Goal: Task Accomplishment & Management: Use online tool/utility

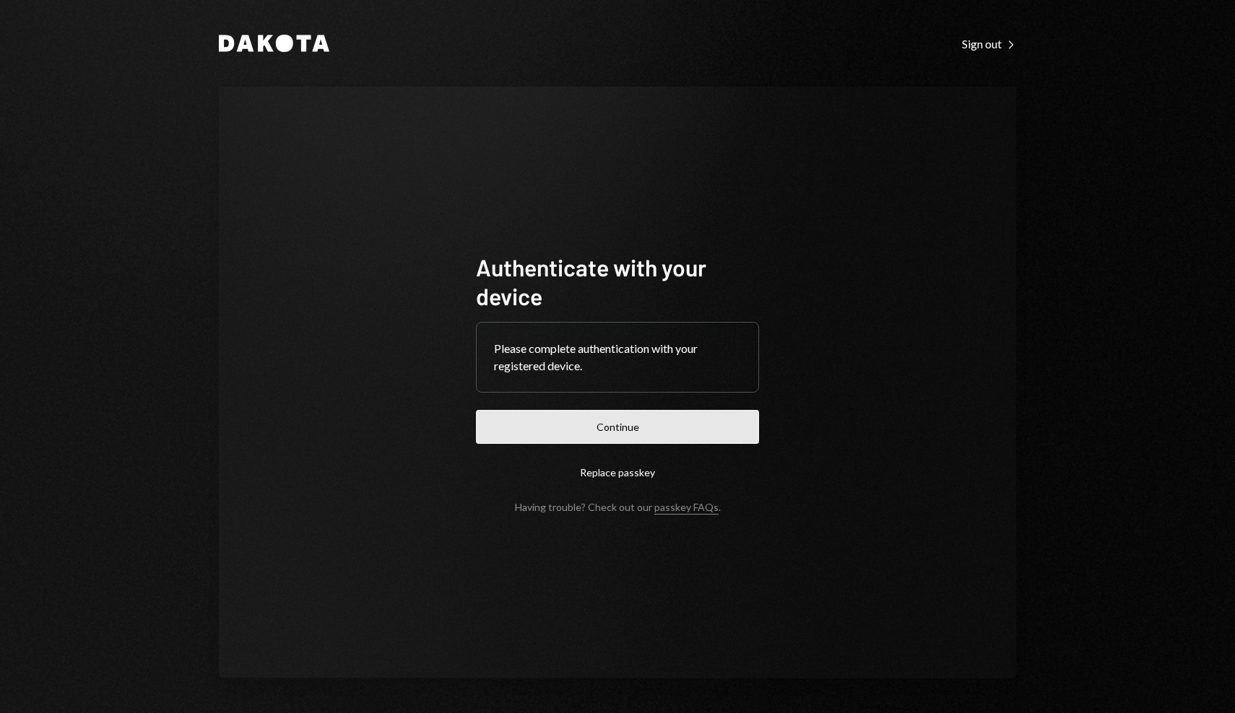
click at [705, 417] on button "Continue" at bounding box center [617, 427] width 283 height 34
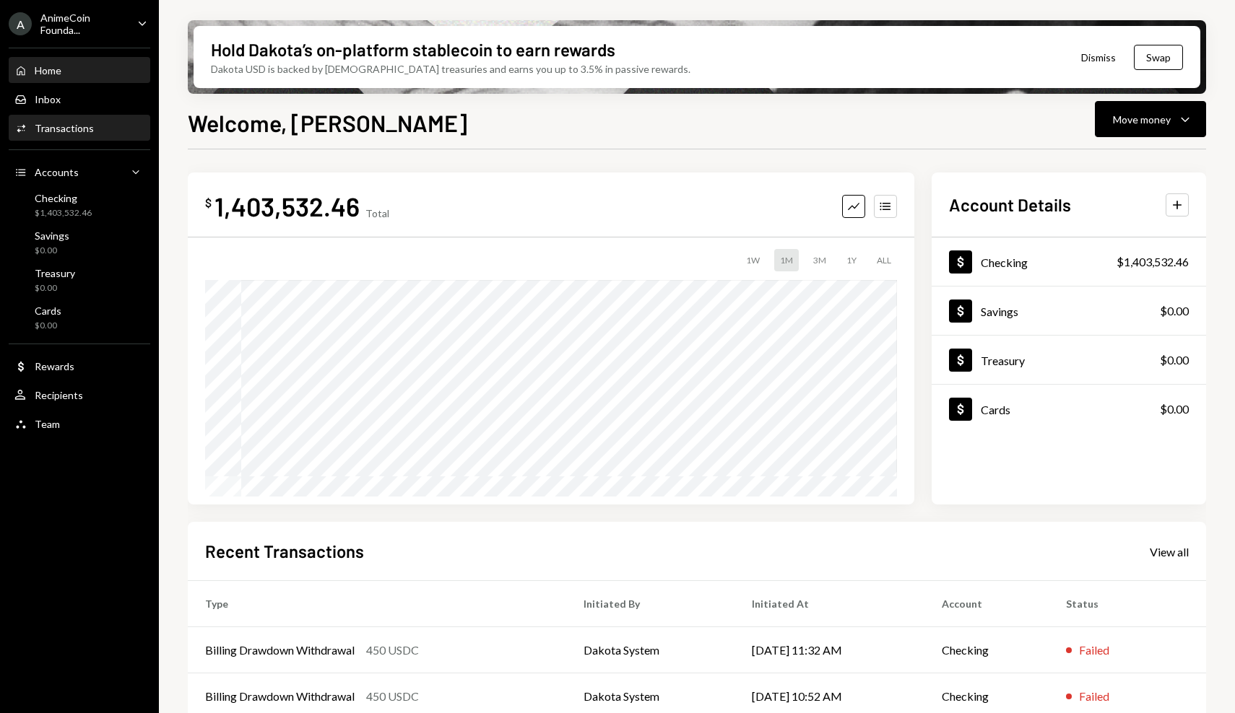
click at [96, 128] on div "Activities Transactions" at bounding box center [79, 128] width 130 height 13
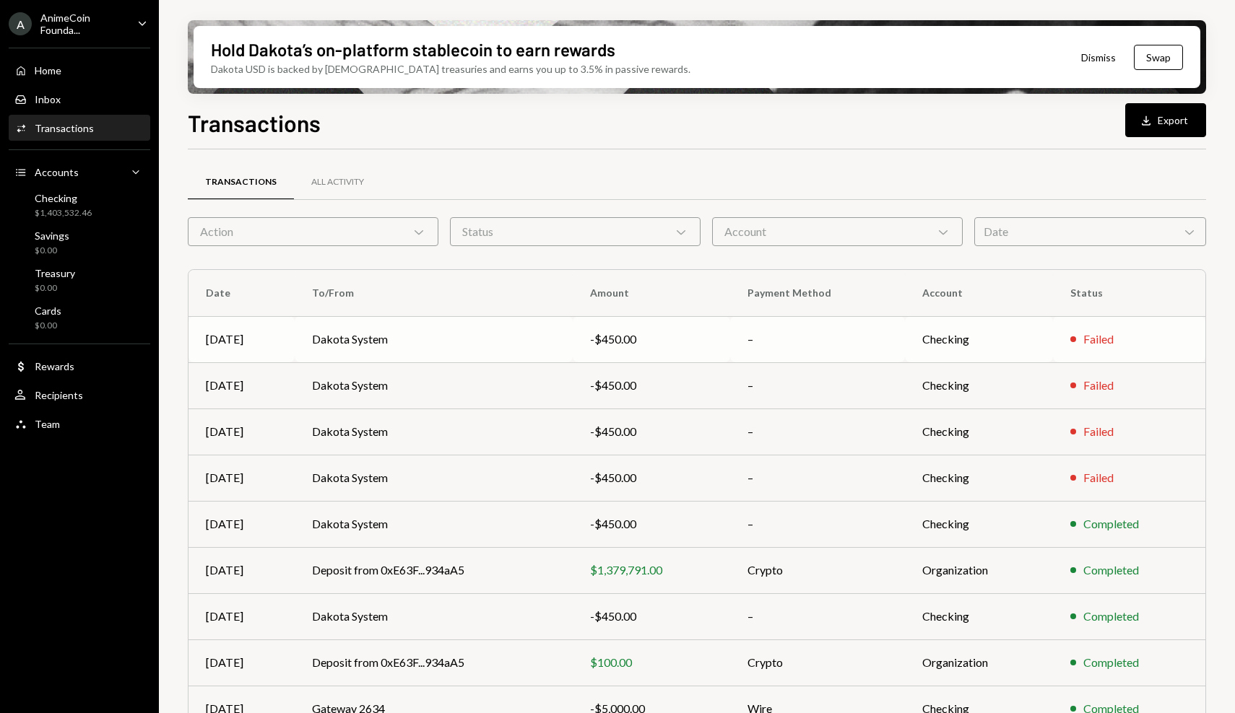
scroll to position [109, 0]
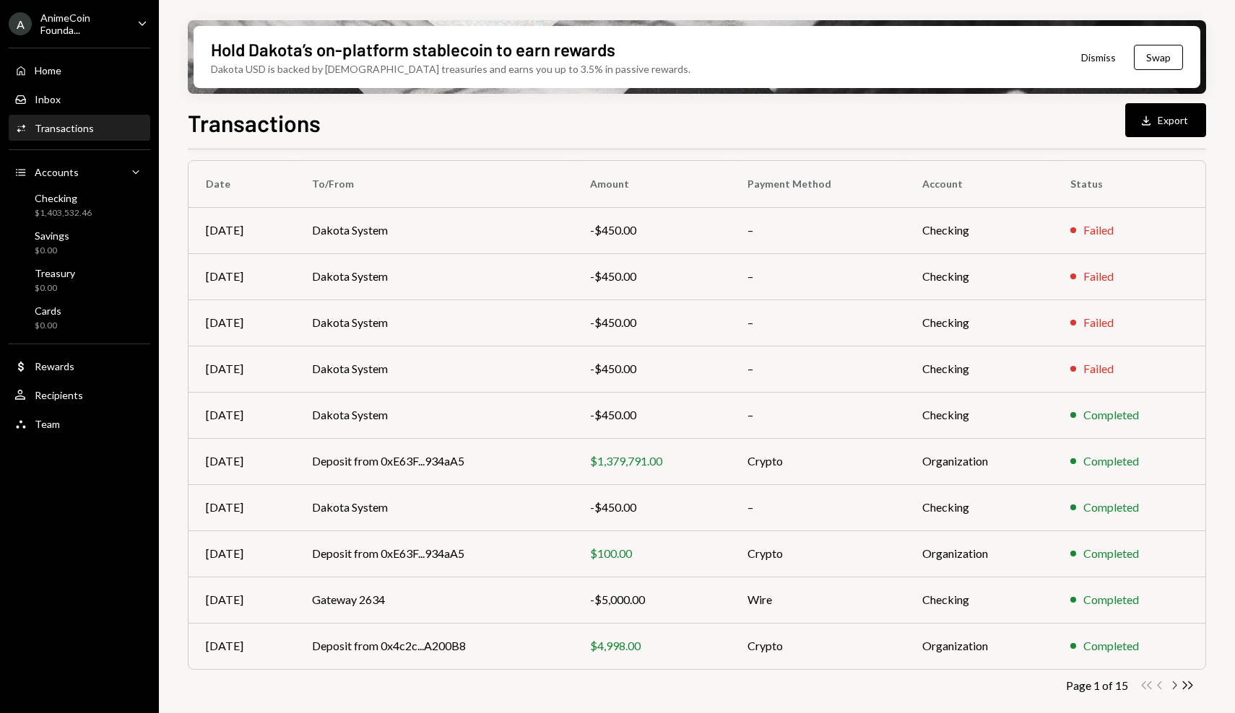
click at [1173, 687] on icon "button" at bounding box center [1175, 686] width 4 height 8
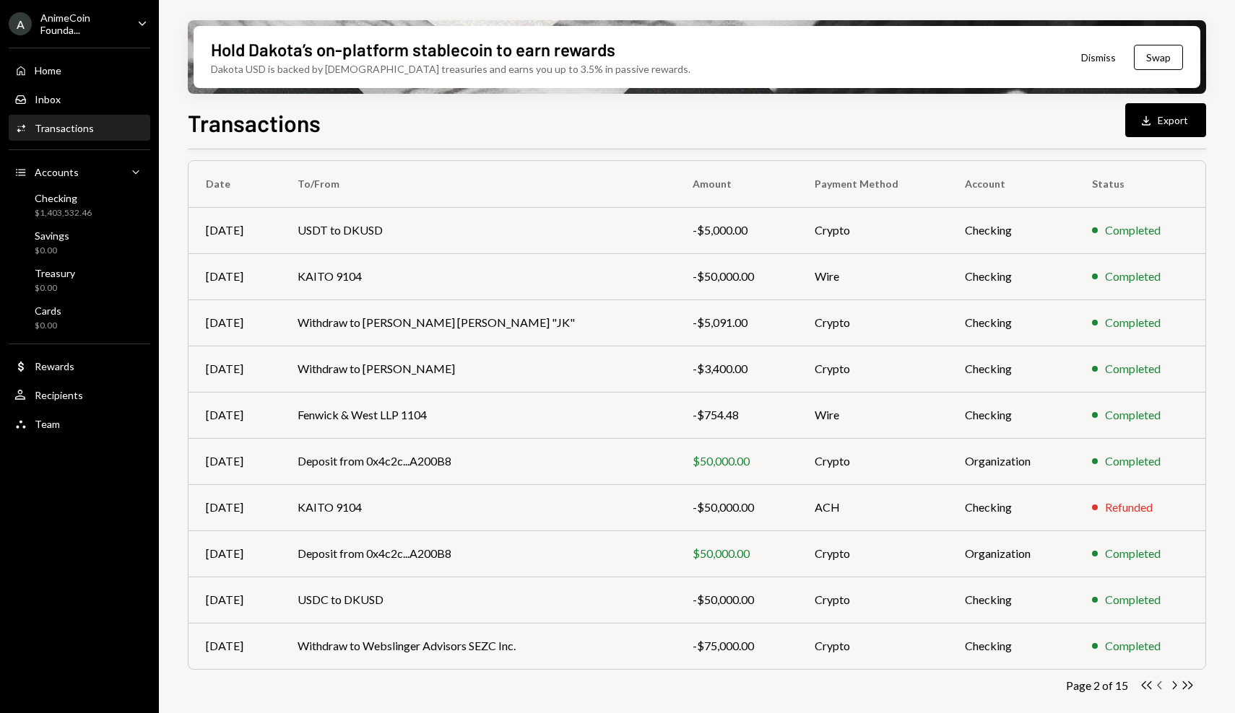
click at [1162, 687] on icon "Chevron Left" at bounding box center [1160, 686] width 14 height 14
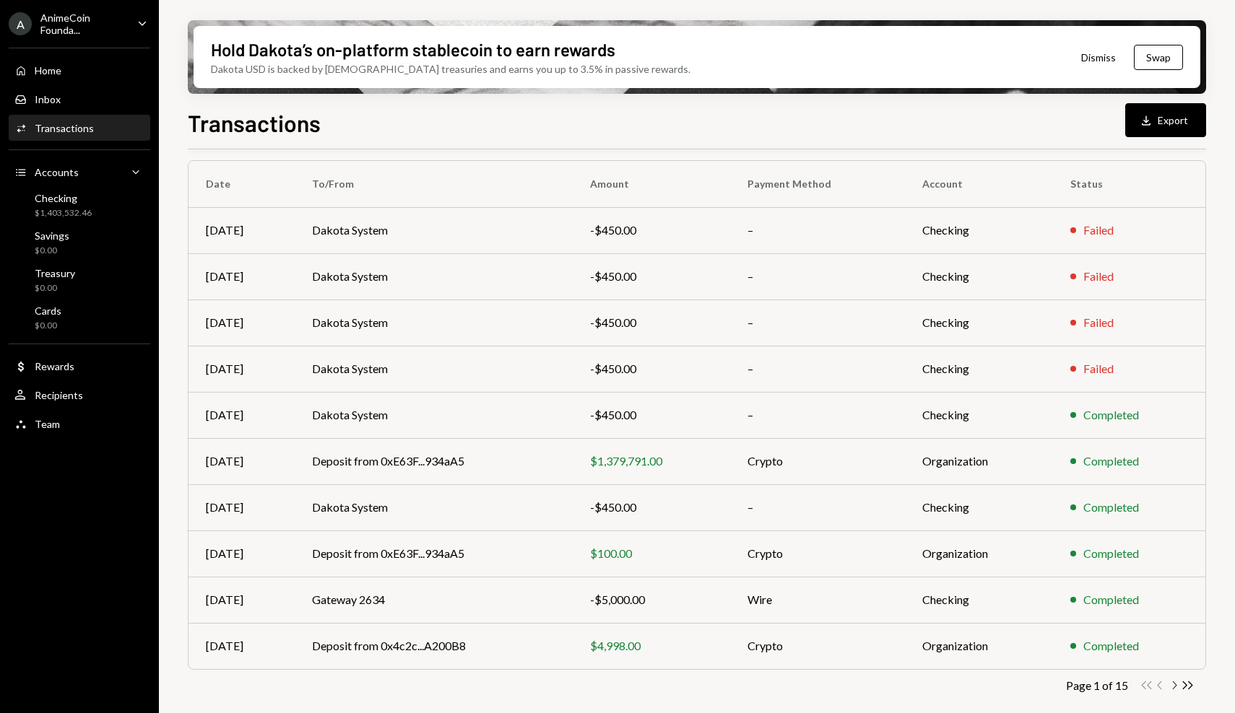
click at [1175, 687] on icon "Chevron Right" at bounding box center [1174, 686] width 14 height 14
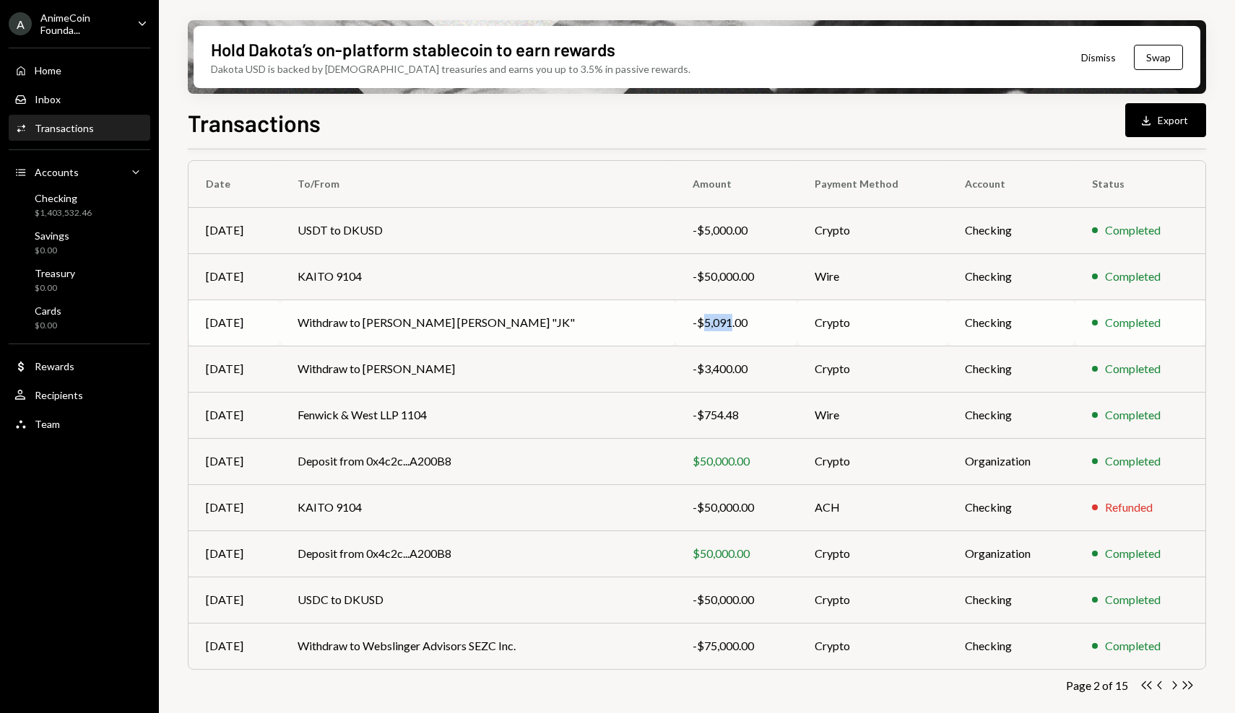
drag, startPoint x: 692, startPoint y: 326, endPoint x: 666, endPoint y: 328, distance: 25.3
click at [692, 328] on div "-$5,091.00" at bounding box center [735, 322] width 87 height 17
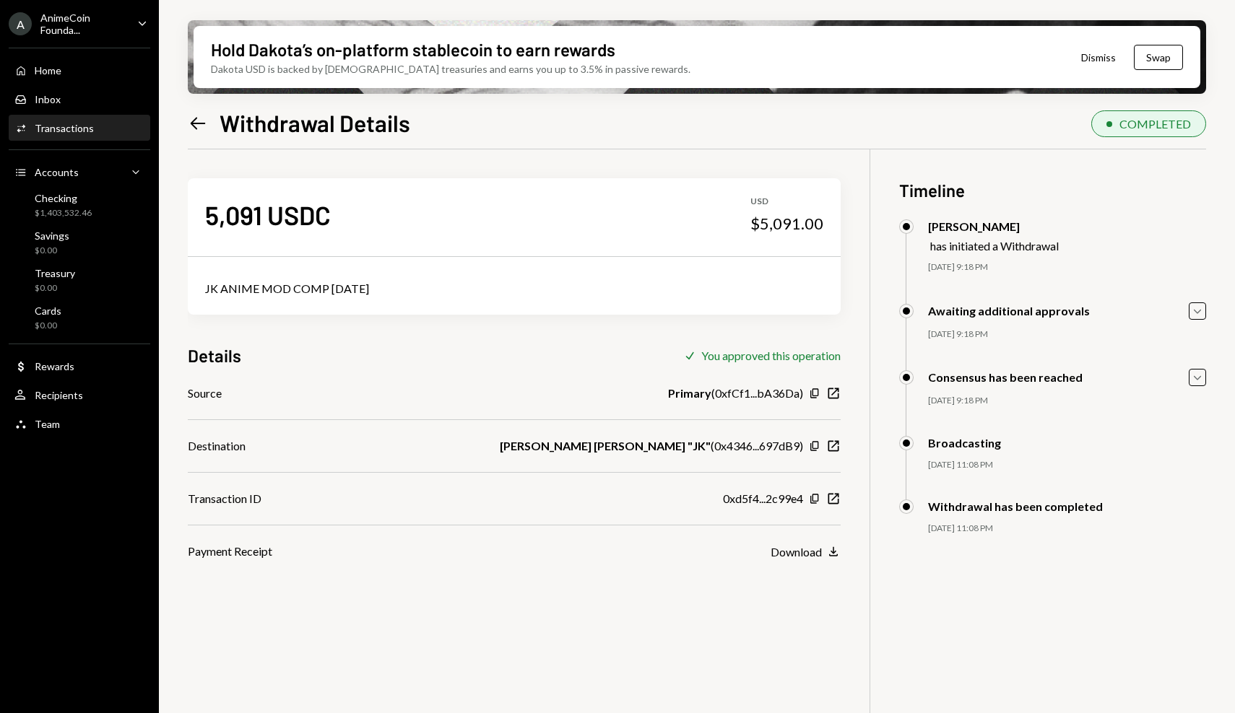
click at [204, 125] on icon "Left Arrow" at bounding box center [198, 123] width 20 height 20
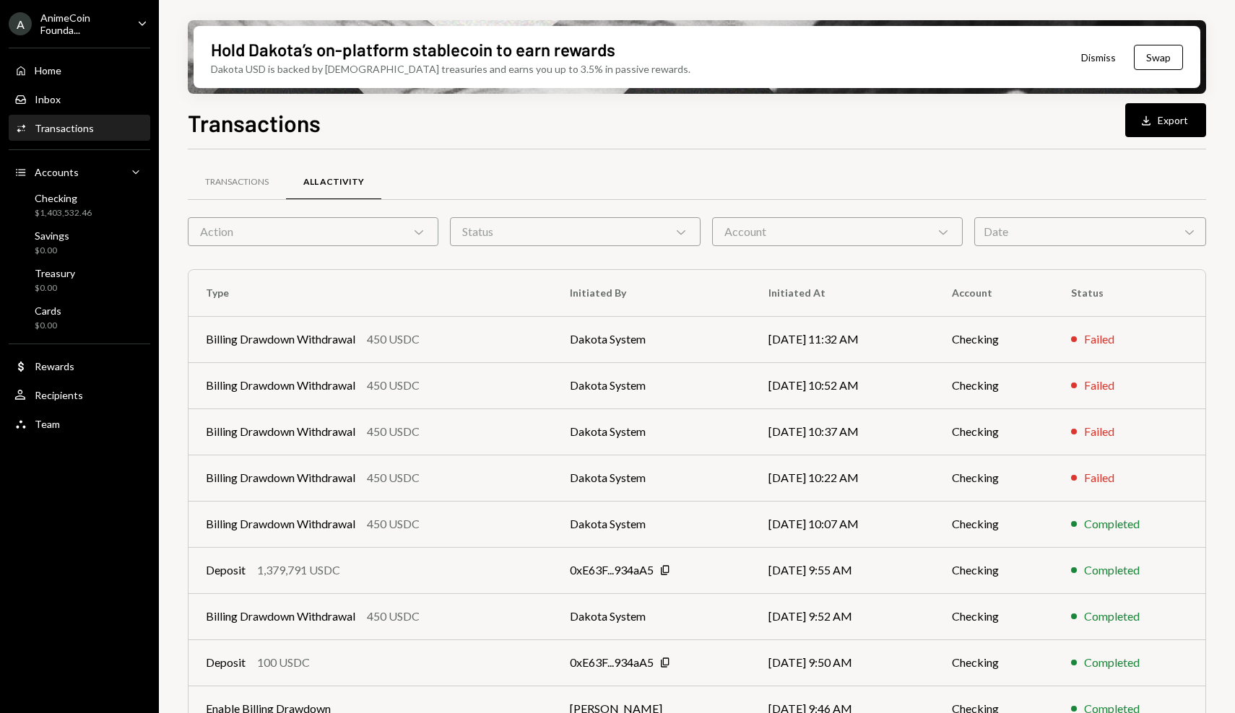
scroll to position [109, 0]
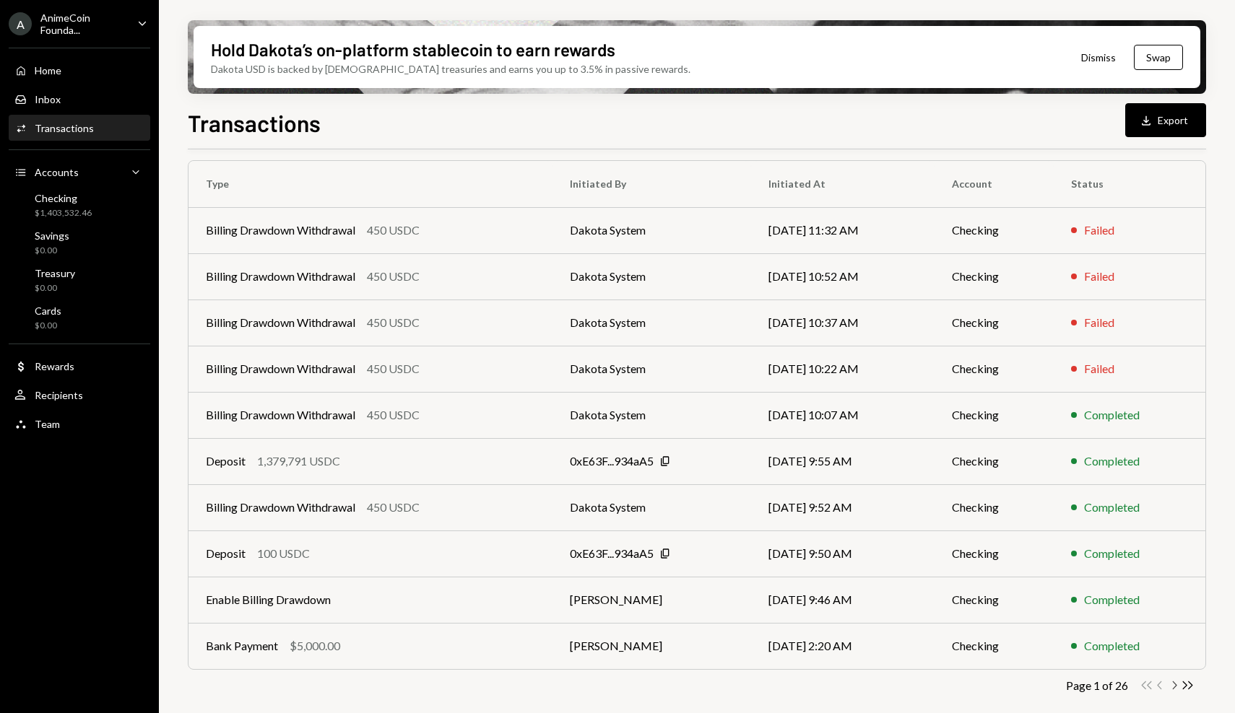
click at [1175, 692] on icon "Chevron Right" at bounding box center [1174, 686] width 14 height 14
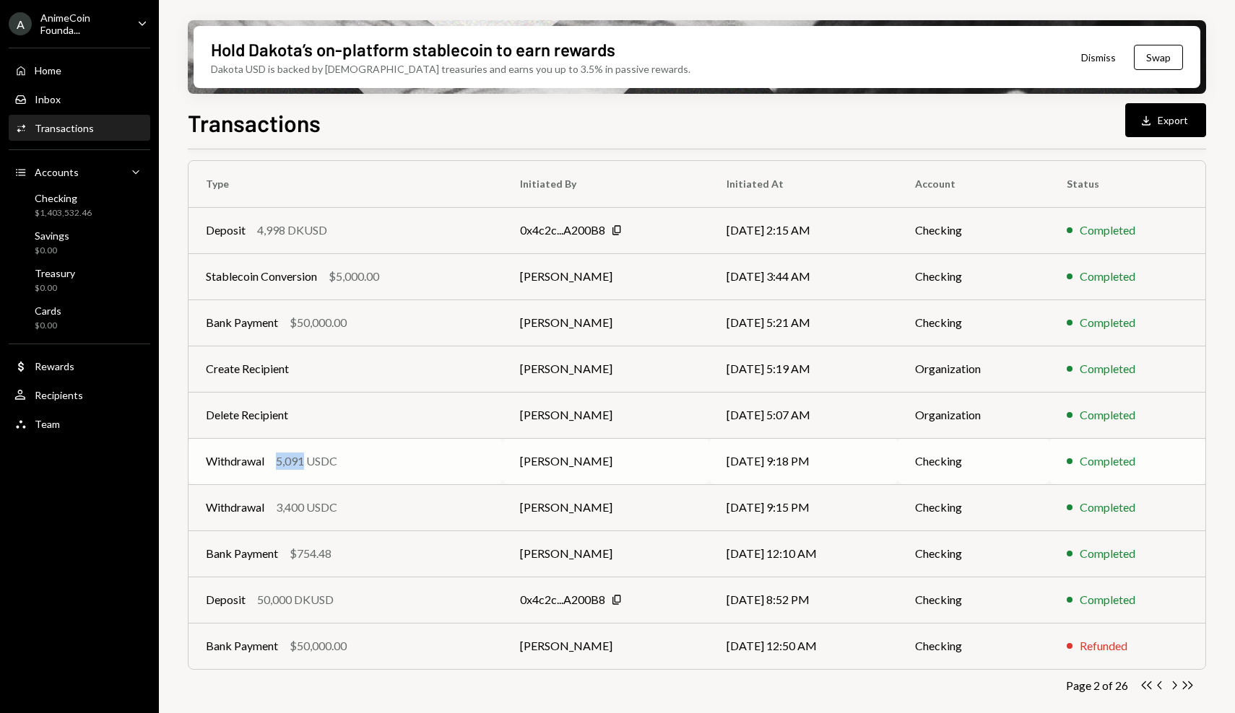
drag, startPoint x: 305, startPoint y: 464, endPoint x: 279, endPoint y: 464, distance: 26.0
click at [279, 464] on div "5,091 USDC" at bounding box center [306, 461] width 61 height 17
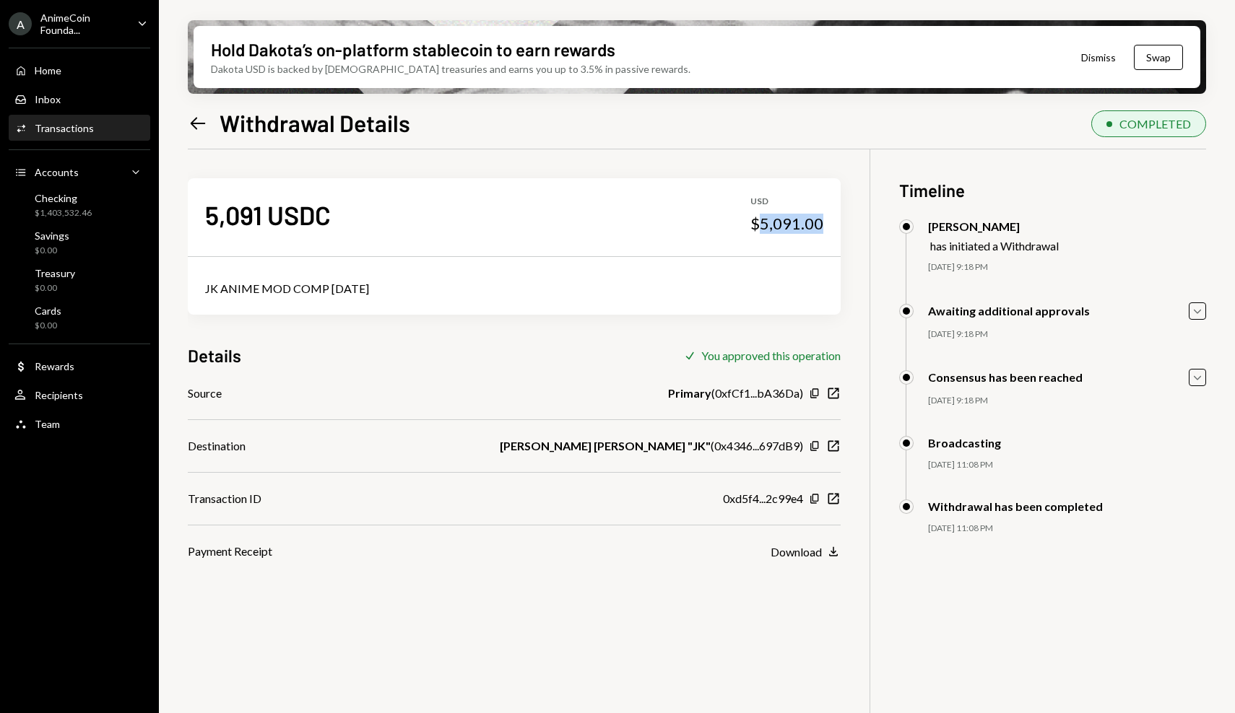
drag, startPoint x: 825, startPoint y: 225, endPoint x: 762, endPoint y: 222, distance: 62.9
click at [762, 222] on div "5,091 USDC USD $5,091.00" at bounding box center [514, 214] width 653 height 72
copy div "5,091.00"
click at [204, 126] on icon "Left Arrow" at bounding box center [198, 123] width 20 height 20
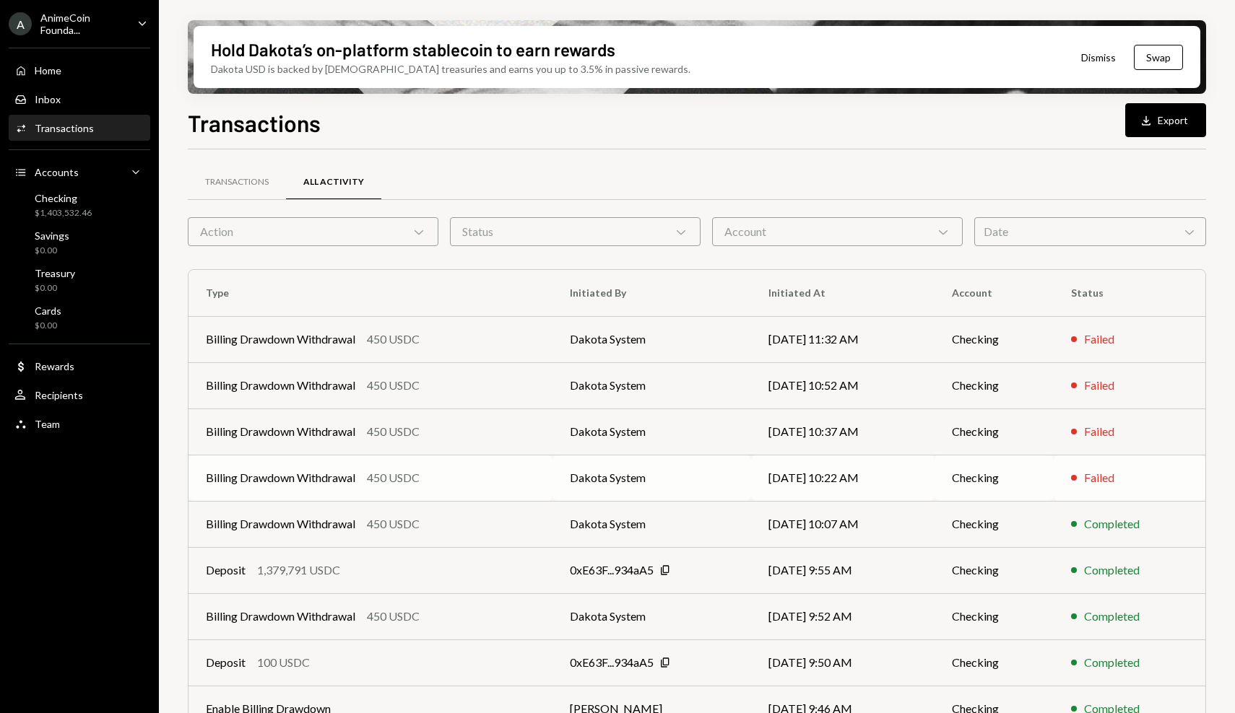
scroll to position [109, 0]
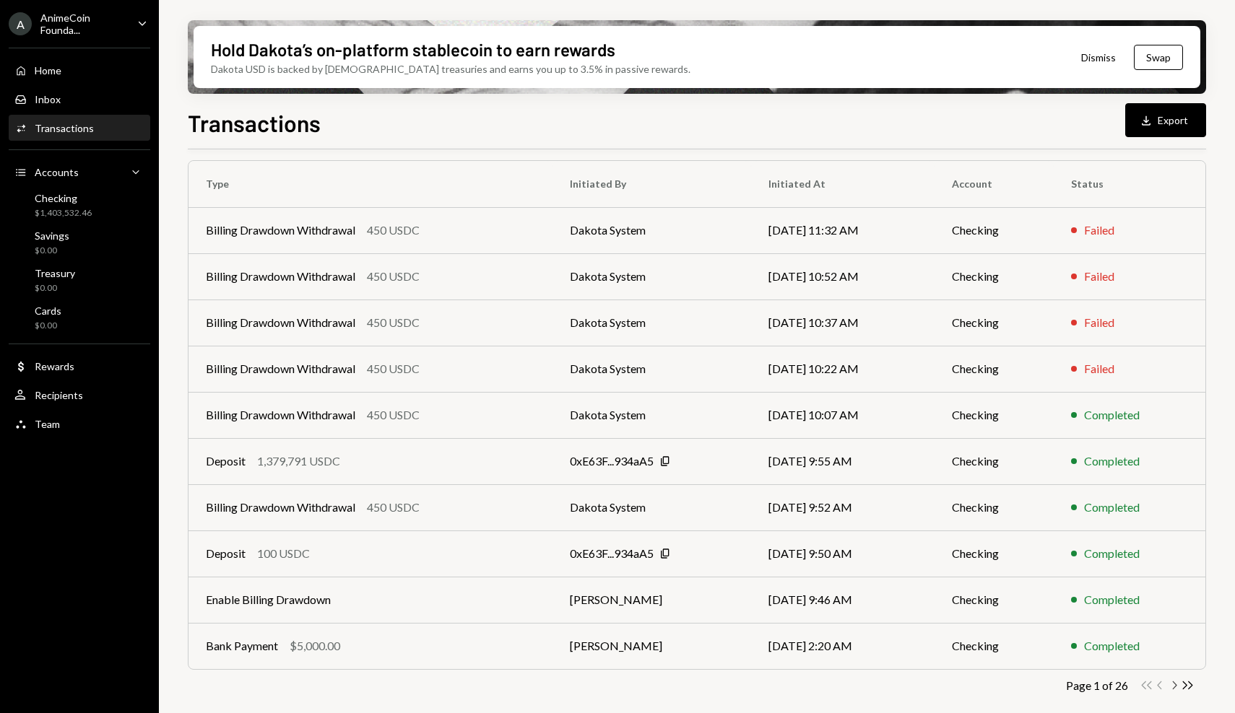
click at [1172, 691] on icon "Chevron Right" at bounding box center [1174, 686] width 14 height 14
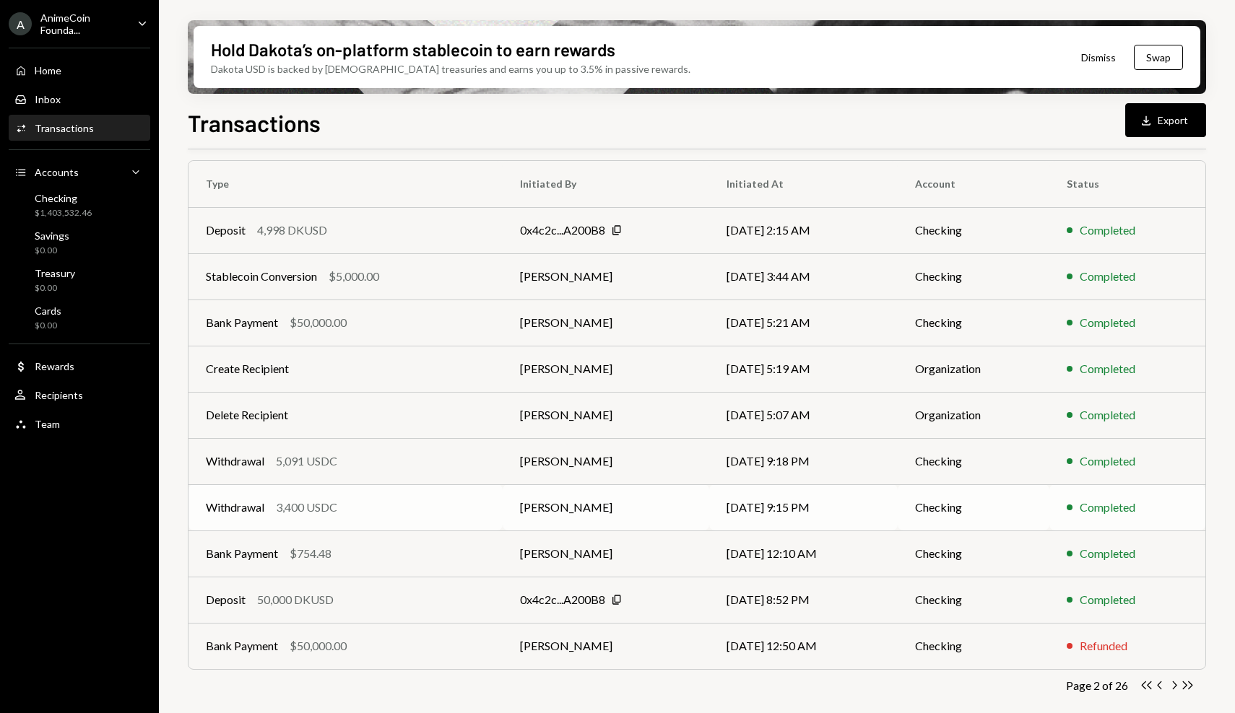
click at [279, 494] on td "Withdrawal 3,400 USDC" at bounding box center [345, 507] width 314 height 46
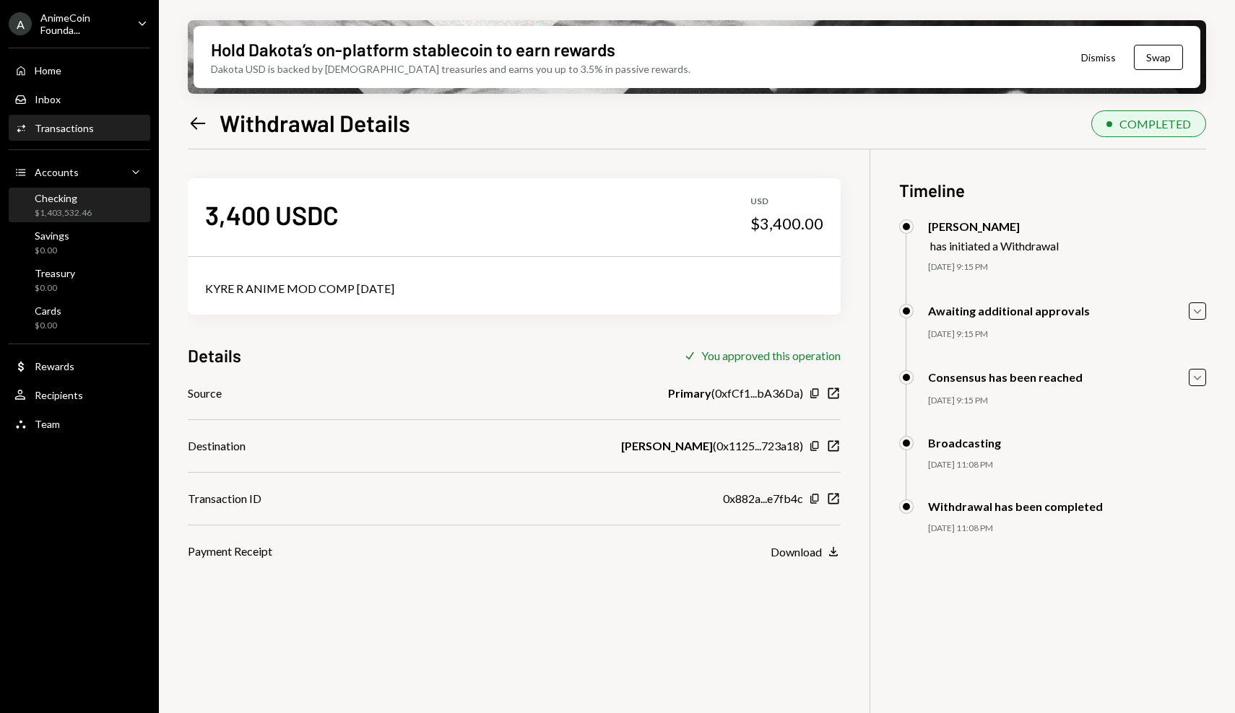
click at [105, 205] on div "Checking $1,403,532.46" at bounding box center [79, 205] width 130 height 27
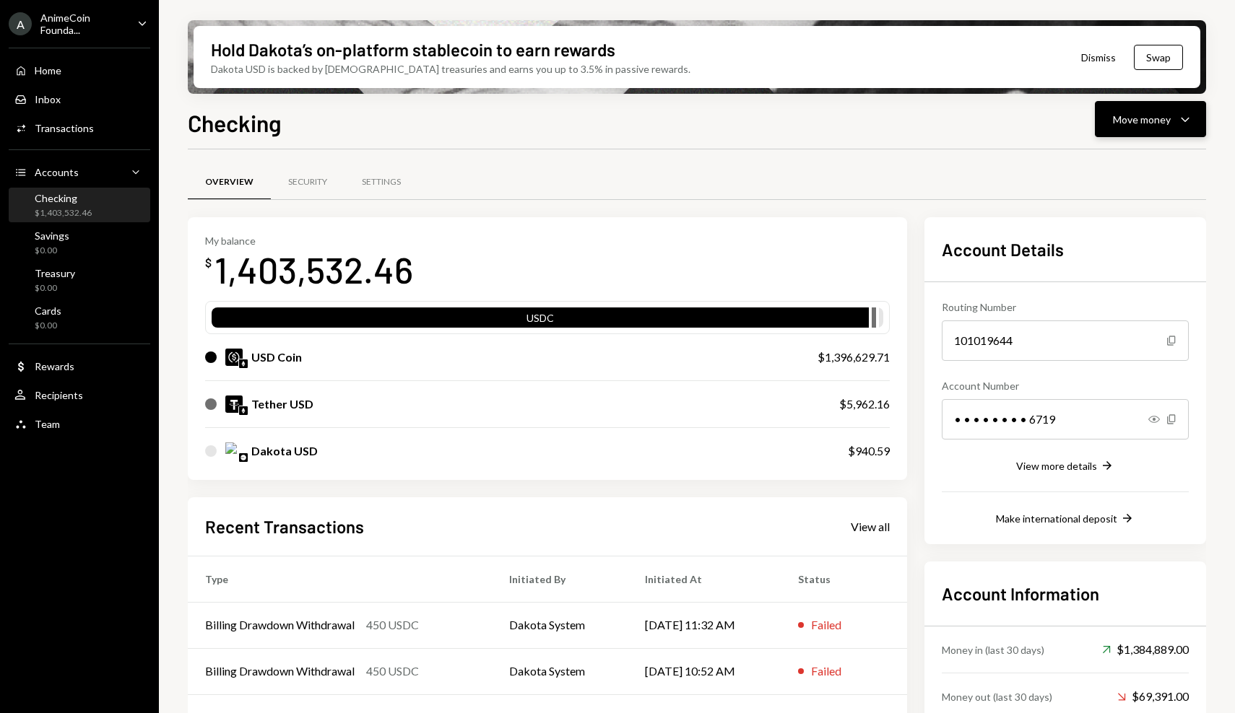
click at [1128, 123] on div "Move money" at bounding box center [1142, 119] width 58 height 15
click at [1116, 166] on div "Send" at bounding box center [1138, 162] width 105 height 15
